Goal: Information Seeking & Learning: Find specific fact

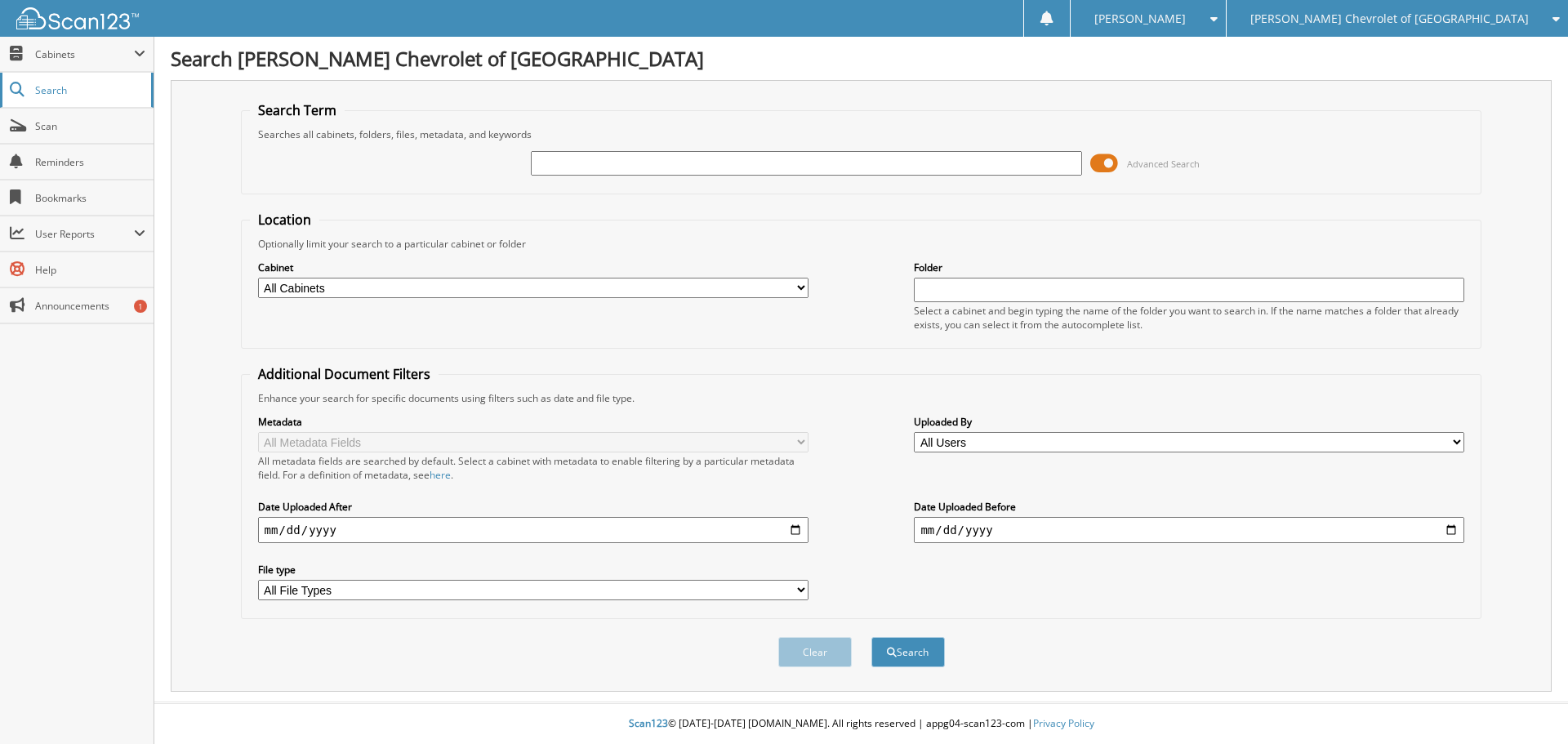
click at [61, 82] on link "Search" at bounding box center [76, 90] width 153 height 35
click at [575, 163] on input "text" at bounding box center [806, 163] width 550 height 25
type input "99855P"
click at [872, 637] on button "Search" at bounding box center [908, 651] width 73 height 30
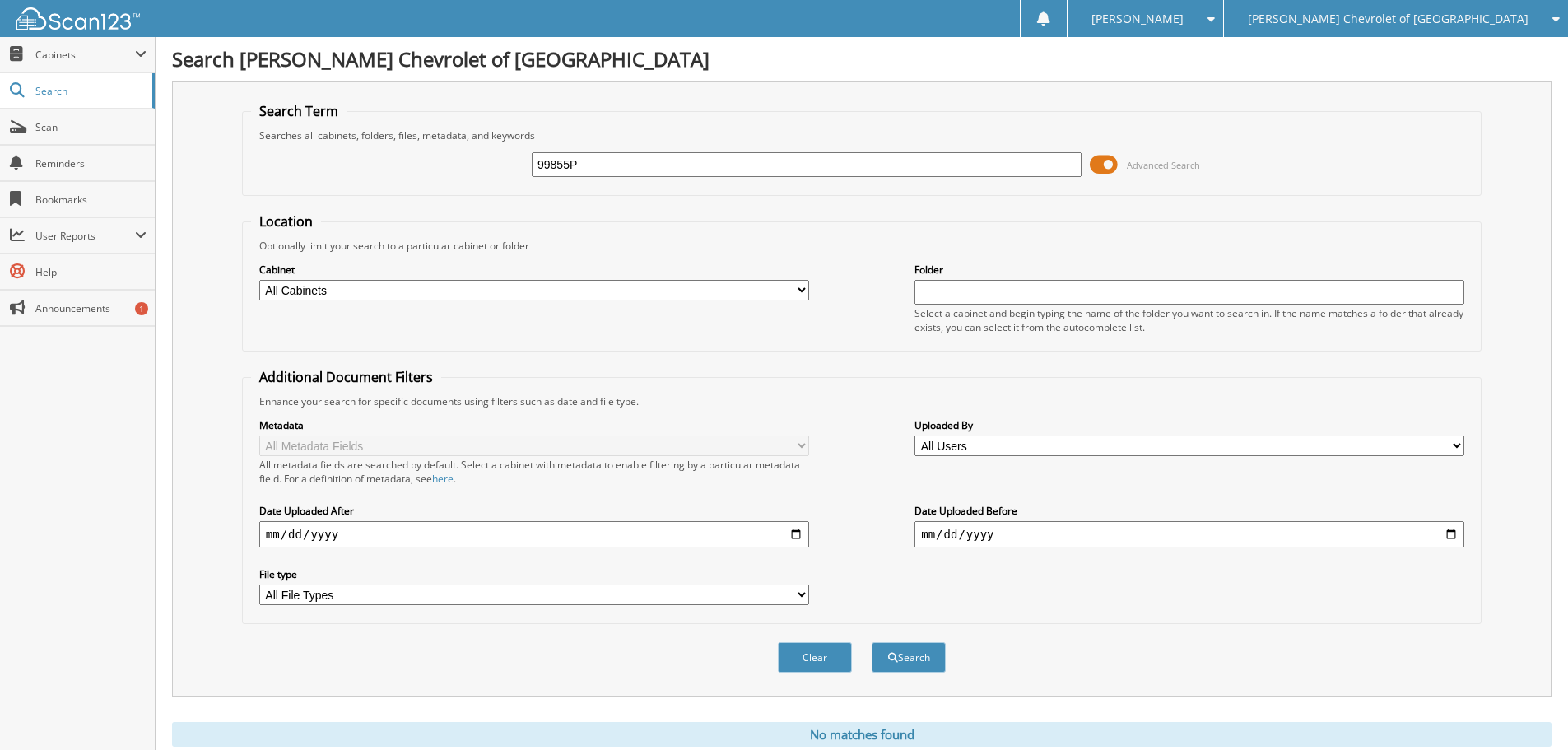
drag, startPoint x: 655, startPoint y: 166, endPoint x: 302, endPoint y: 191, distance: 353.9
click at [302, 191] on fieldset "Search Term Searches all cabinets, folders, files, metadata, and keywords 99855…" at bounding box center [862, 148] width 1240 height 93
